Goal: Information Seeking & Learning: Learn about a topic

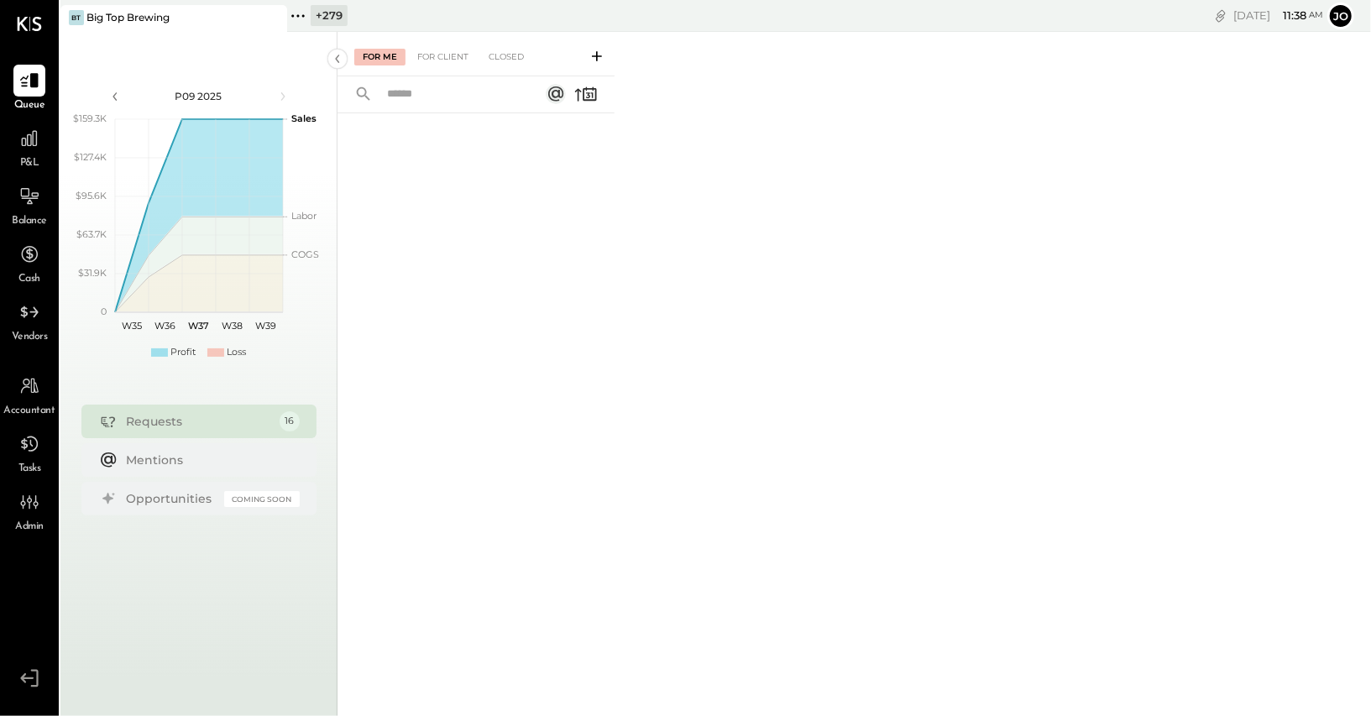
click at [301, 14] on icon at bounding box center [298, 16] width 22 height 22
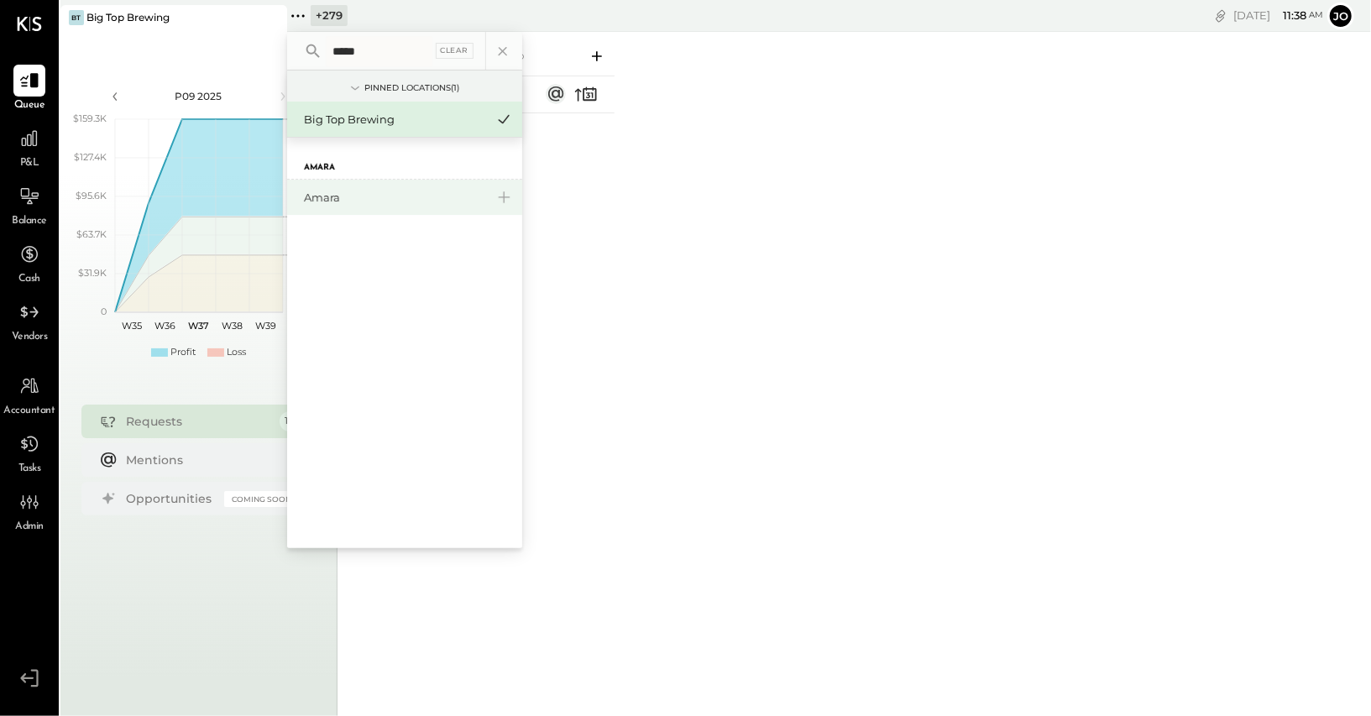
type input "*****"
click at [344, 206] on div "Amara" at bounding box center [404, 197] width 235 height 35
click at [343, 196] on div "Amara" at bounding box center [394, 198] width 181 height 16
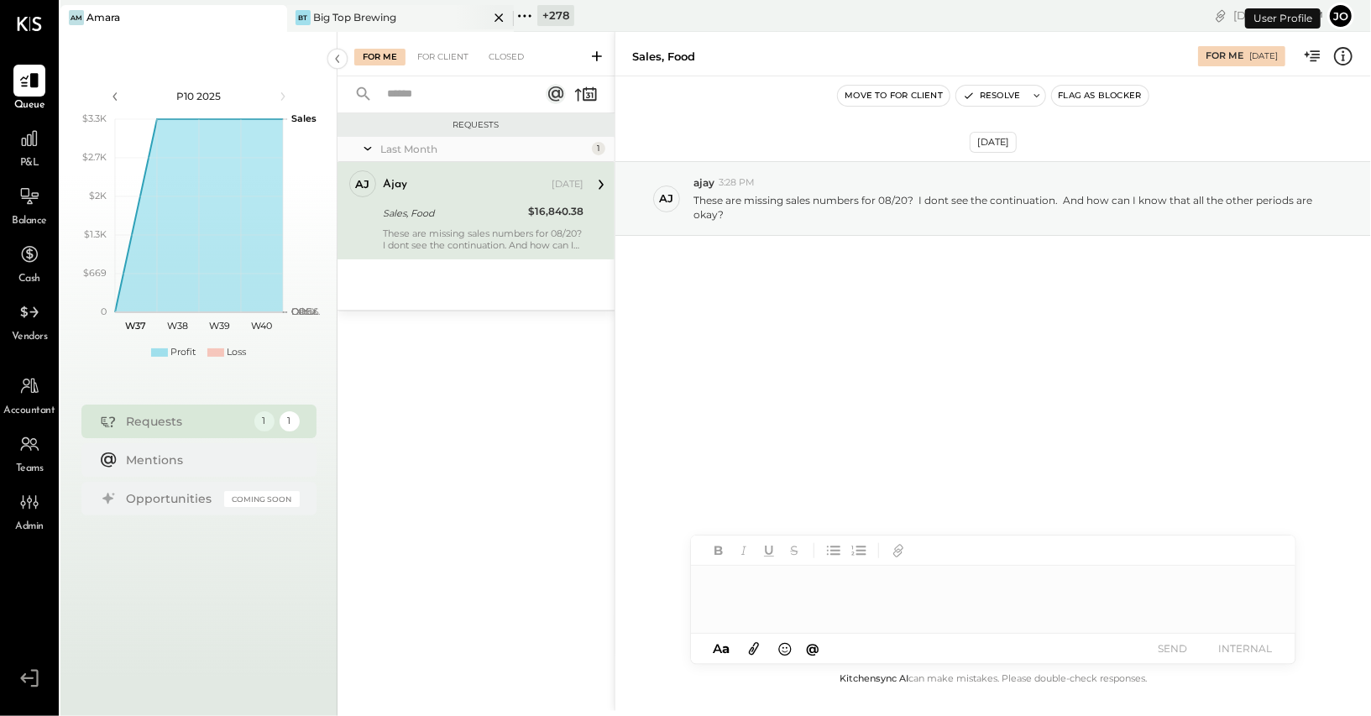
click at [501, 19] on icon at bounding box center [499, 18] width 21 height 20
click at [44, 148] on div at bounding box center [29, 139] width 32 height 32
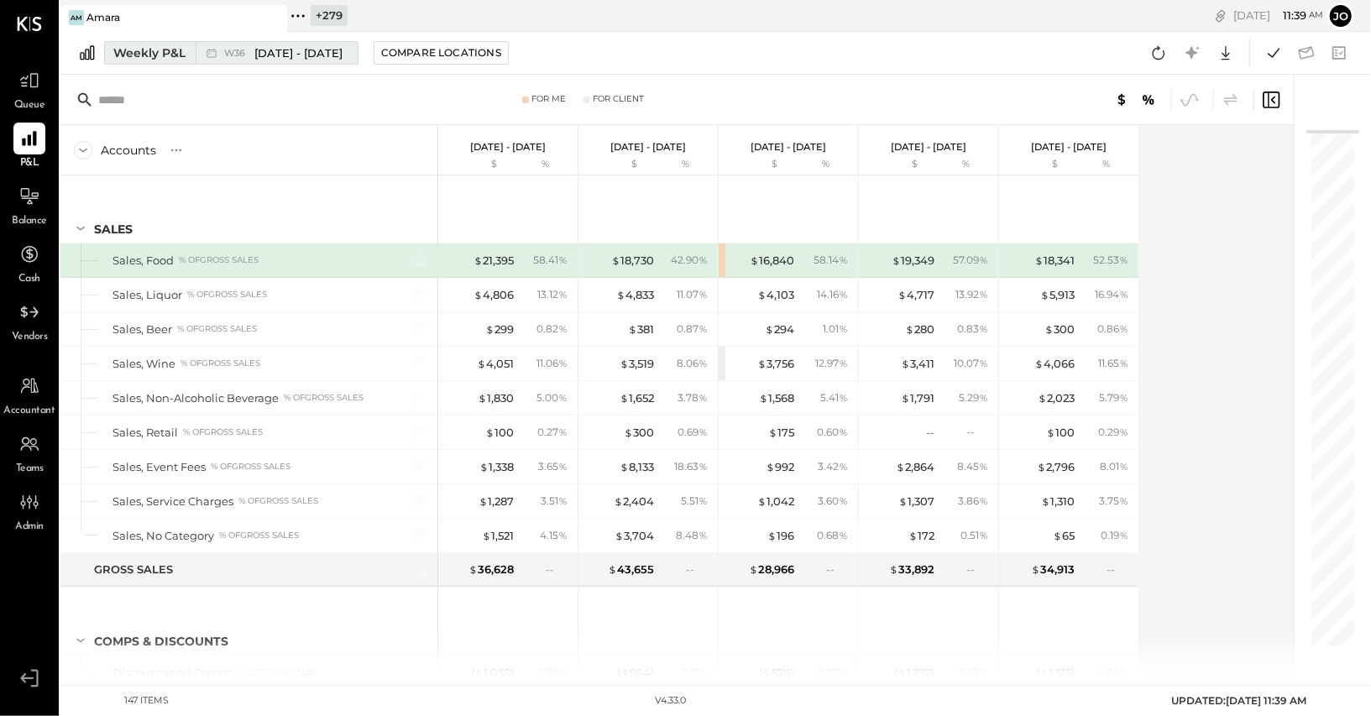
click at [287, 55] on span "[DATE] - [DATE]" at bounding box center [298, 53] width 88 height 16
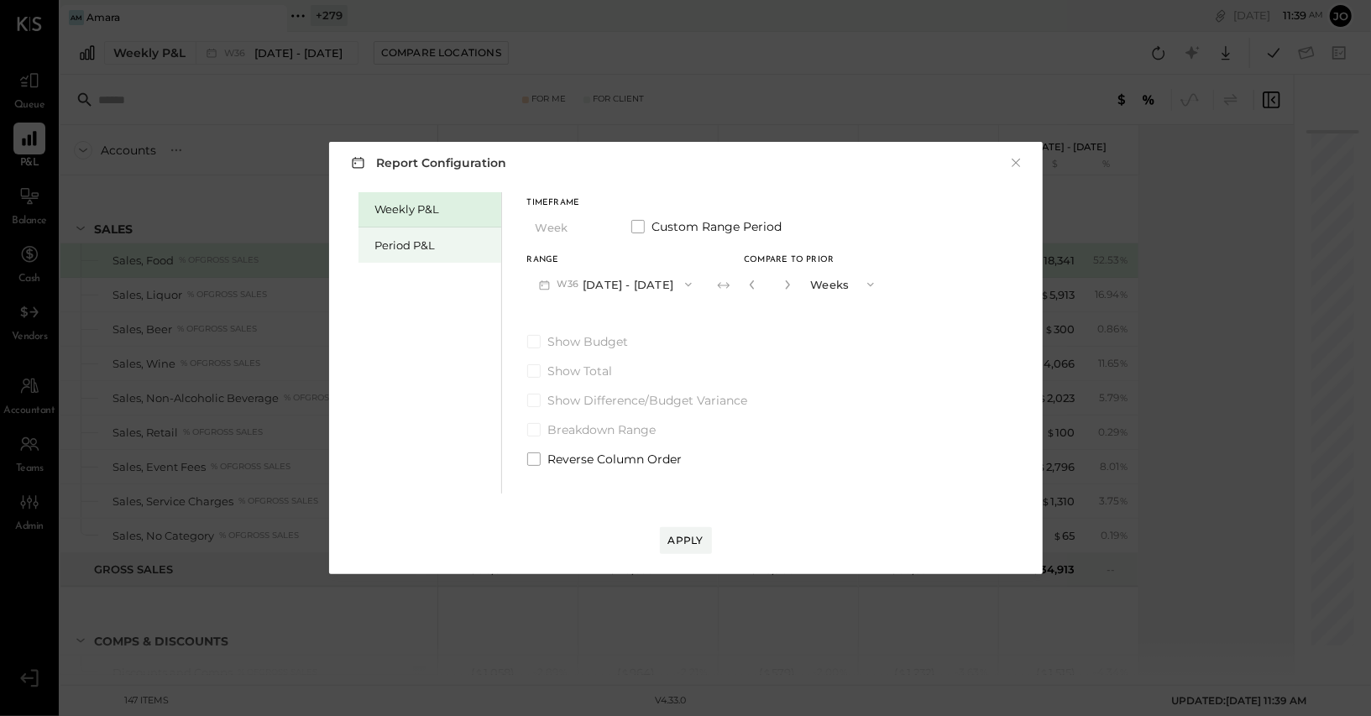
click at [464, 235] on div "Period P&L" at bounding box center [430, 245] width 143 height 35
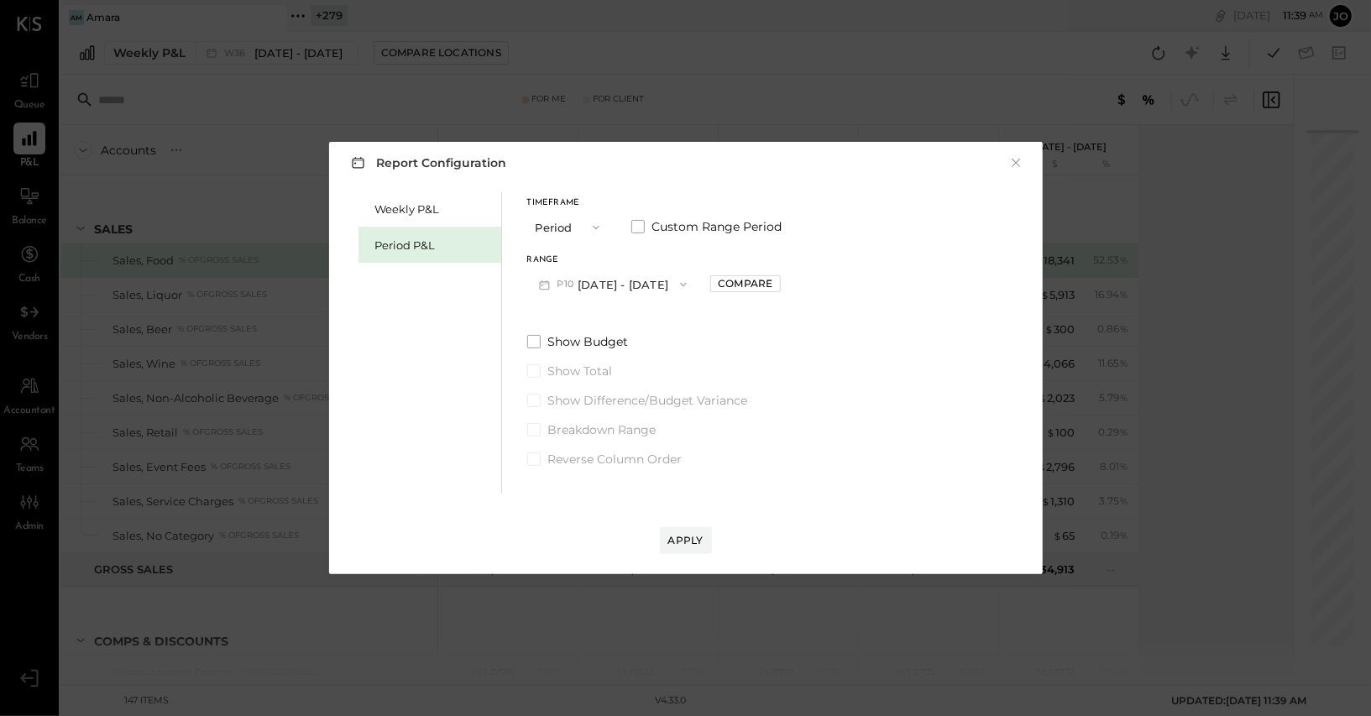
click at [591, 298] on button "P10 [DATE] - [DATE]" at bounding box center [613, 284] width 172 height 31
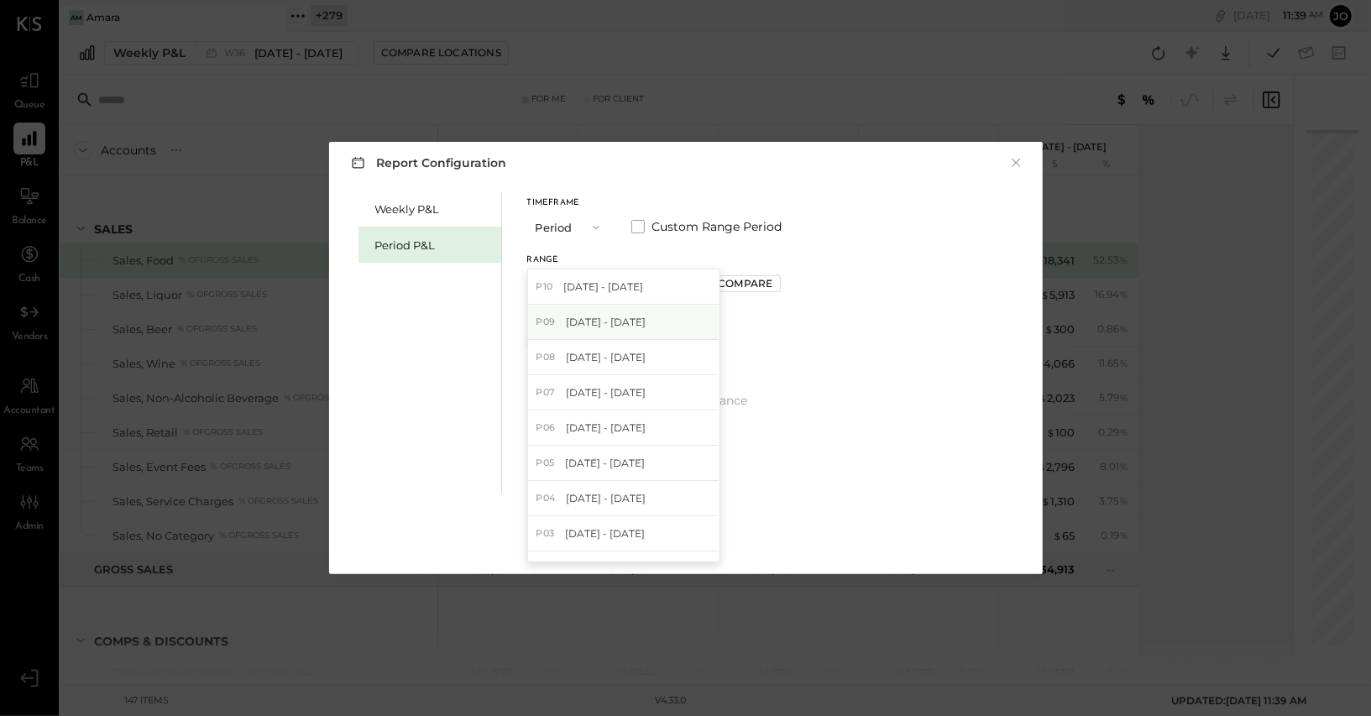
click at [646, 321] on span "[DATE] - [DATE]" at bounding box center [606, 322] width 80 height 14
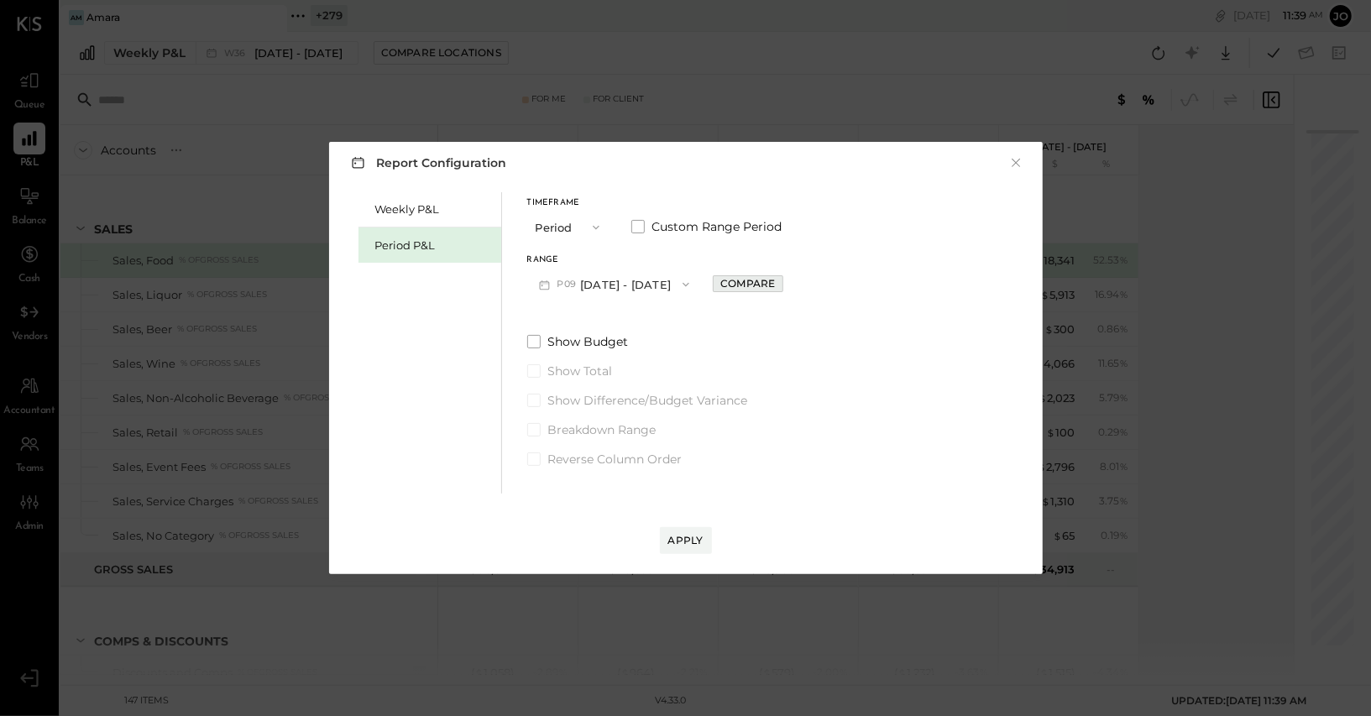
click at [770, 286] on div "Compare" at bounding box center [748, 283] width 55 height 14
click at [790, 288] on icon "button" at bounding box center [785, 285] width 10 height 10
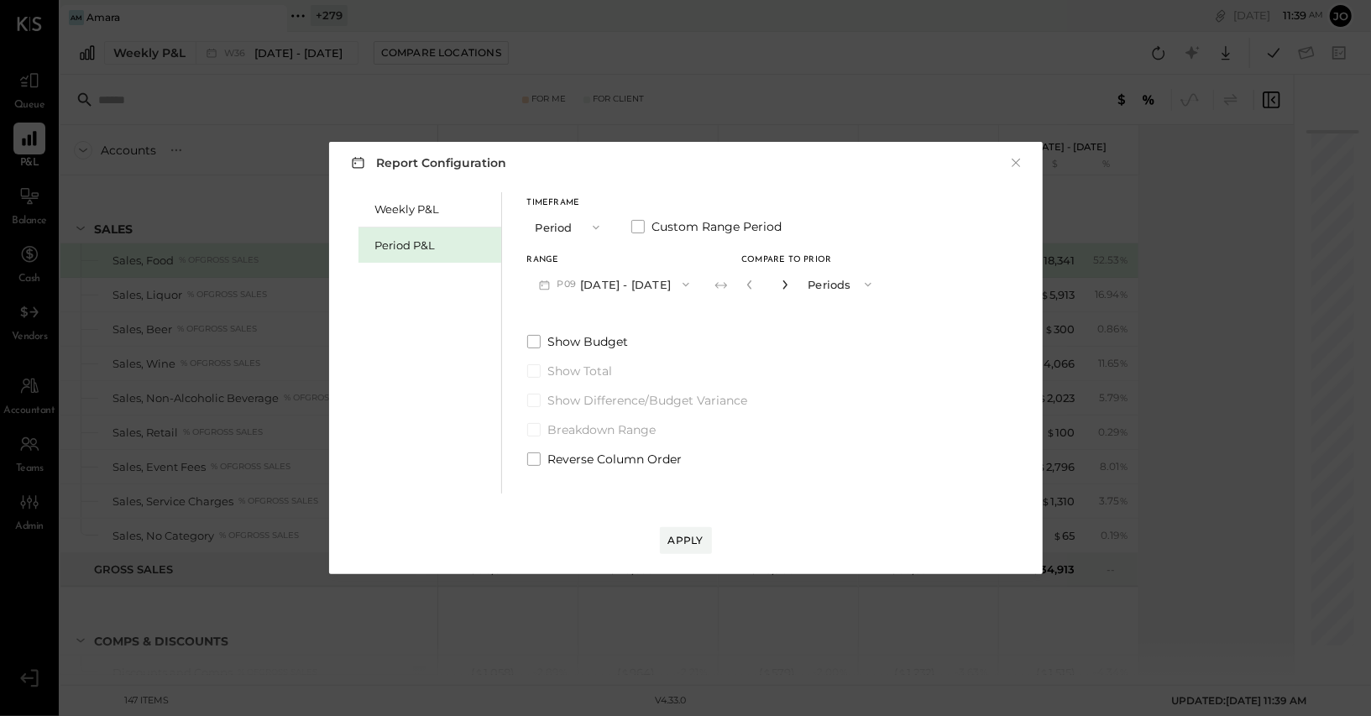
click at [790, 288] on icon "button" at bounding box center [785, 285] width 10 height 10
type input "*"
click at [689, 550] on button "Apply" at bounding box center [686, 540] width 52 height 27
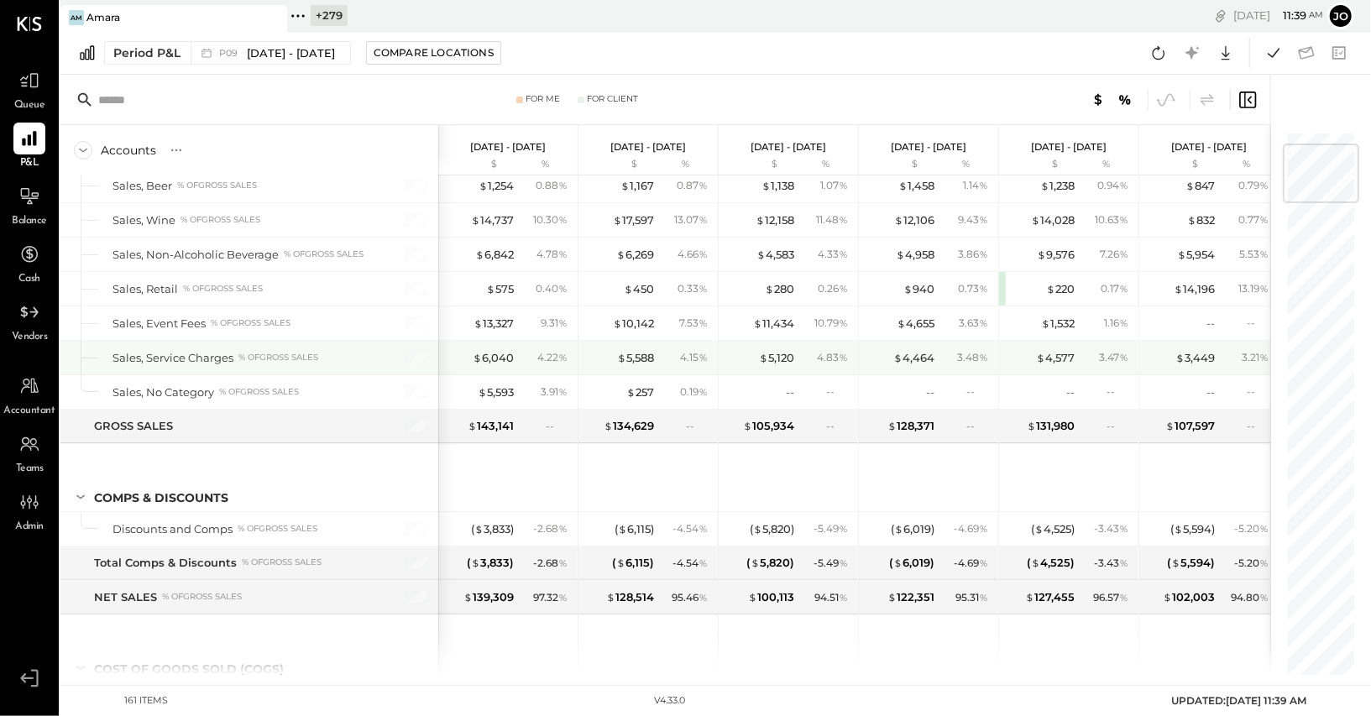
scroll to position [11, 0]
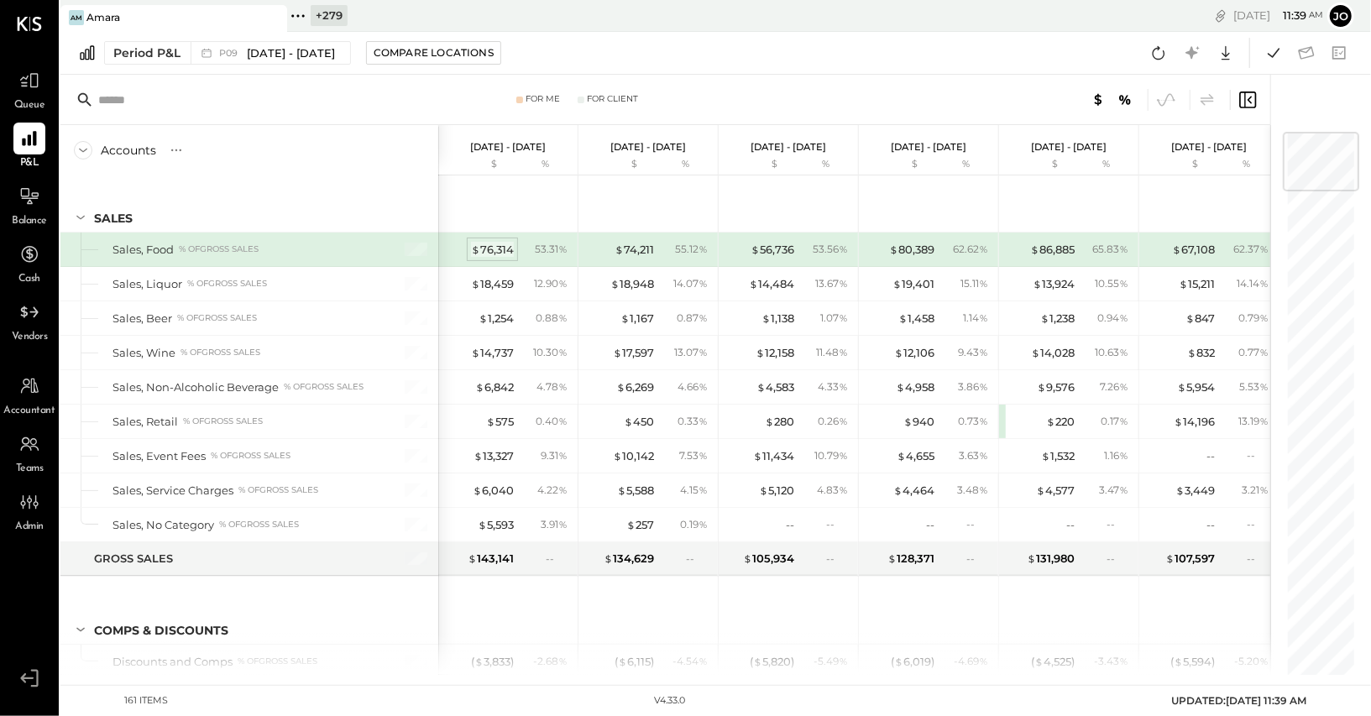
click at [507, 245] on div "$ 76,314" at bounding box center [492, 250] width 43 height 16
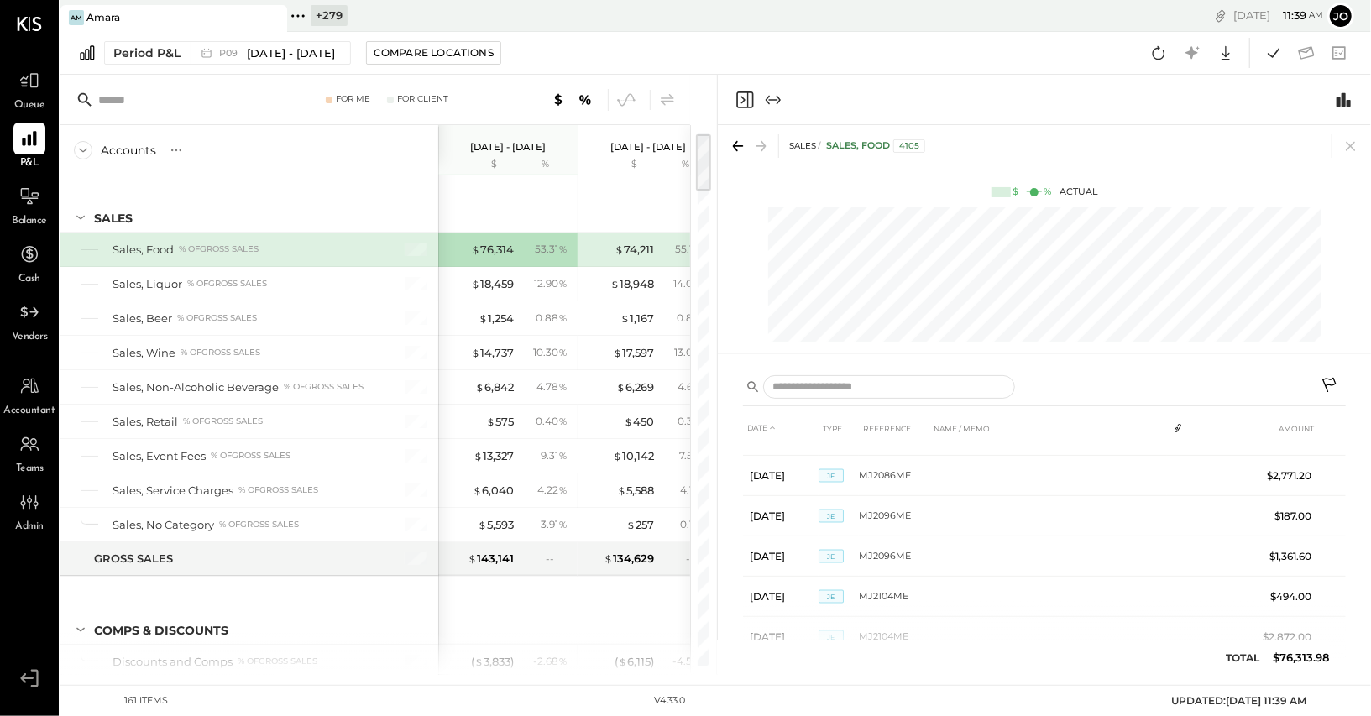
scroll to position [1863, 0]
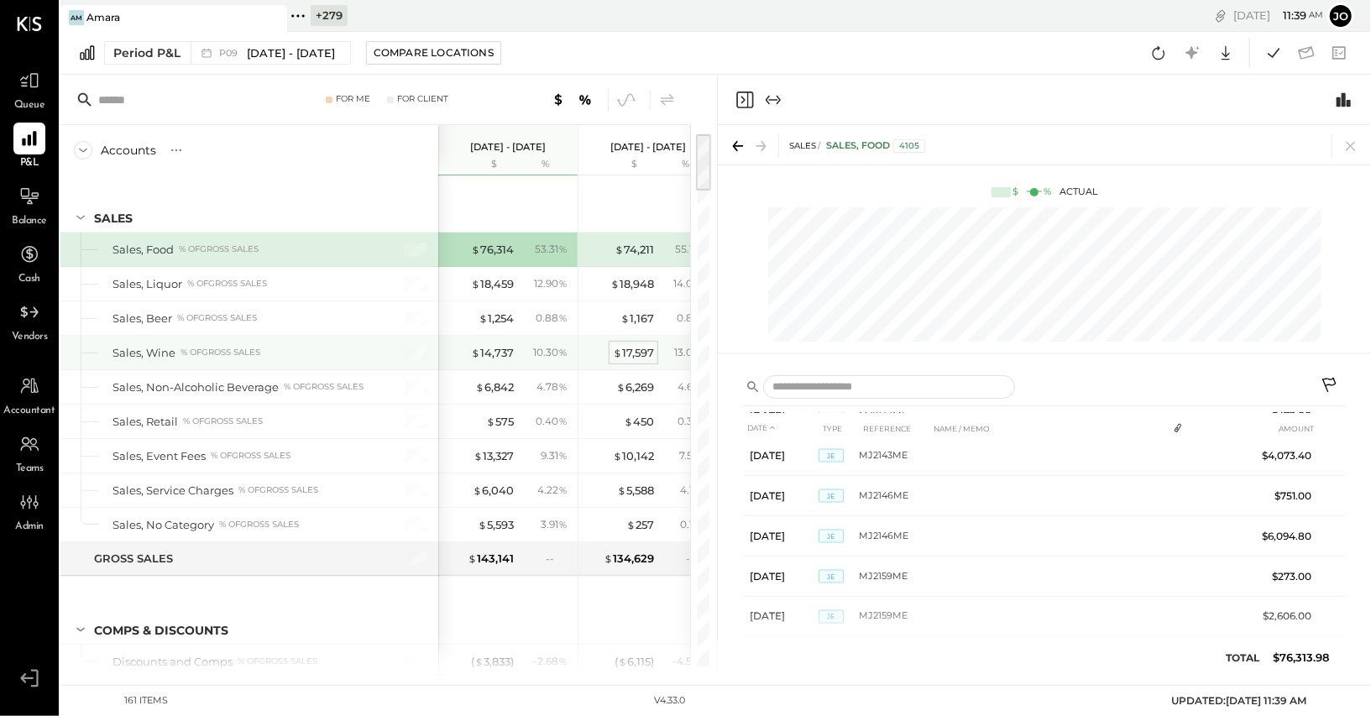
click at [616, 351] on span "$" at bounding box center [617, 352] width 9 height 13
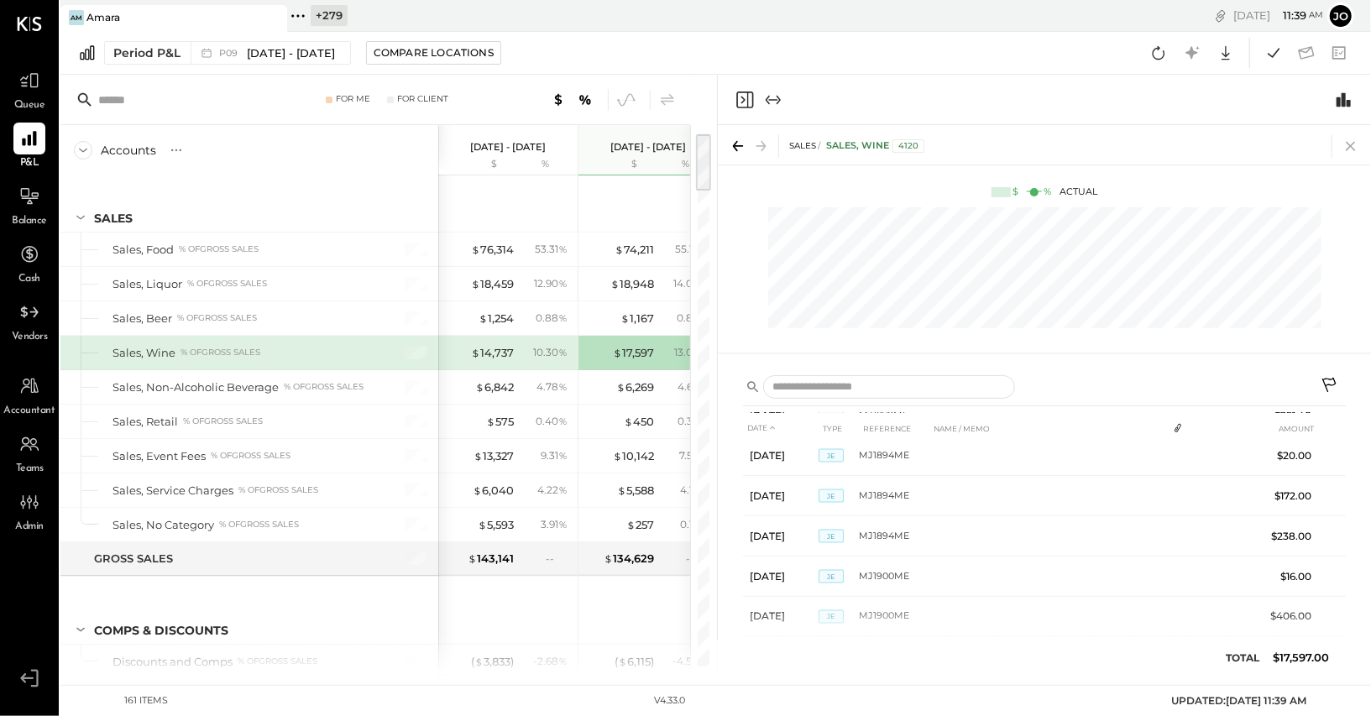
click at [1345, 141] on icon at bounding box center [1352, 146] width 24 height 24
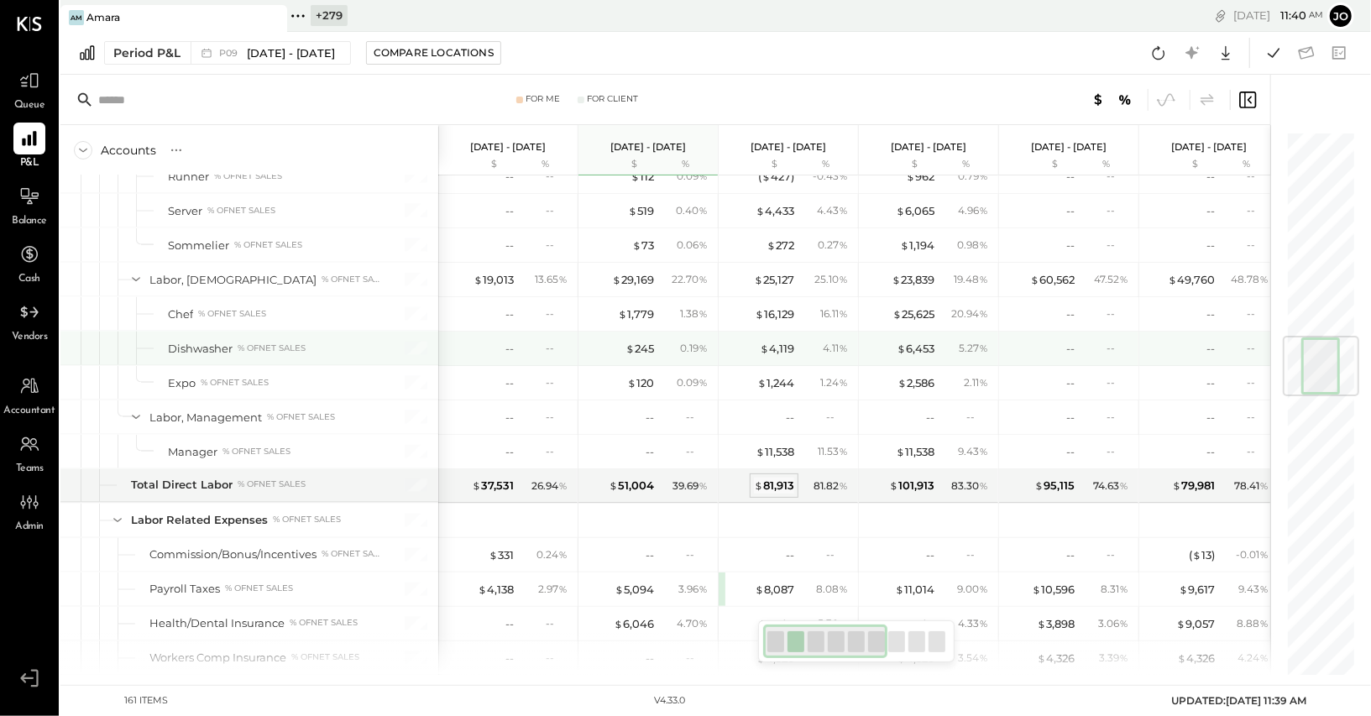
scroll to position [1707, 0]
